Goal: Task Accomplishment & Management: Use online tool/utility

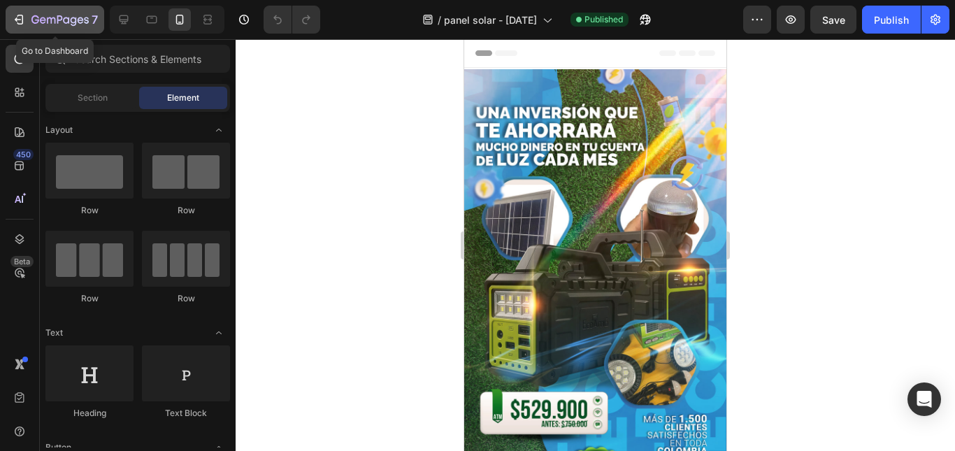
click at [20, 21] on icon "button" at bounding box center [19, 20] width 14 height 14
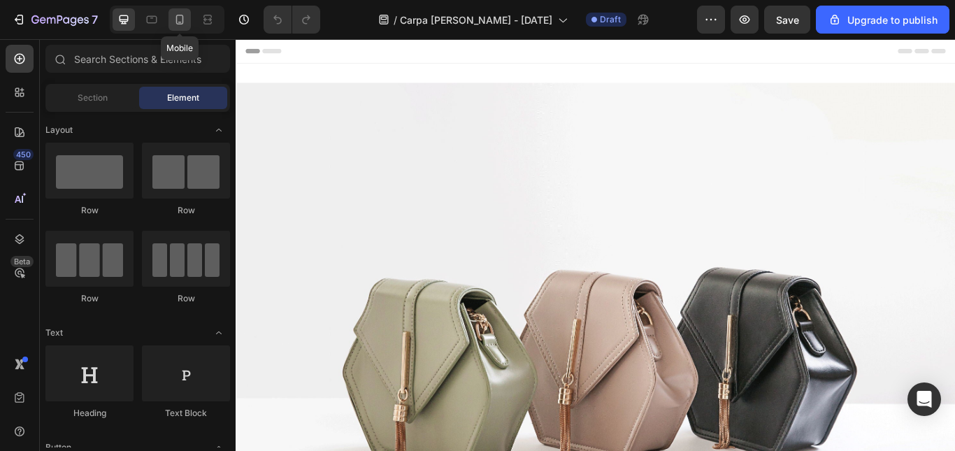
click at [174, 22] on icon at bounding box center [180, 20] width 14 height 14
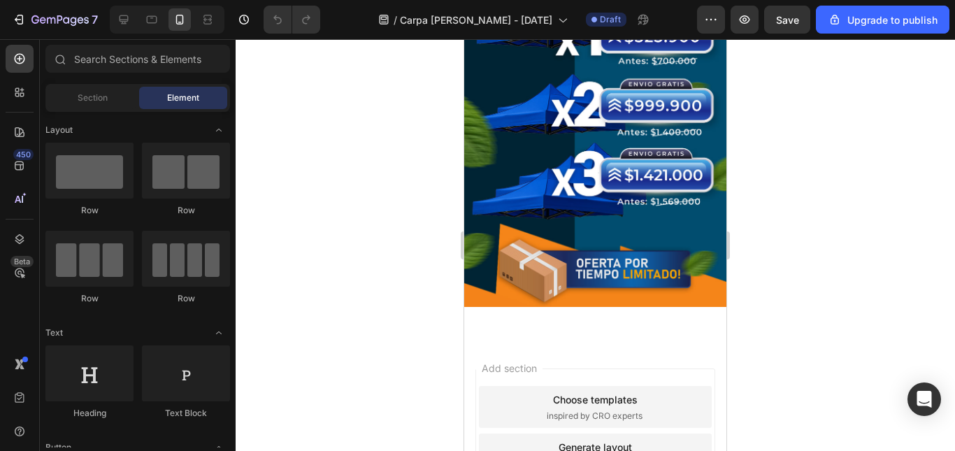
scroll to position [3189, 0]
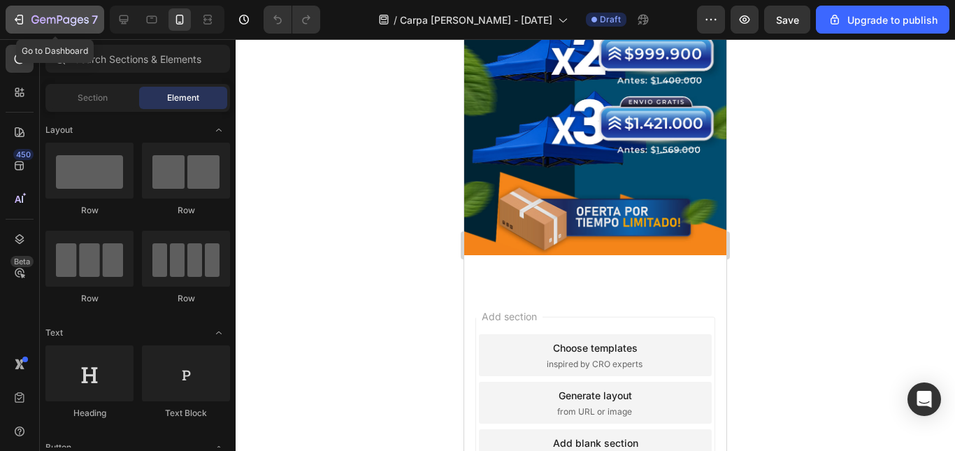
click at [25, 16] on icon "button" at bounding box center [19, 20] width 14 height 14
